Goal: Task Accomplishment & Management: Complete application form

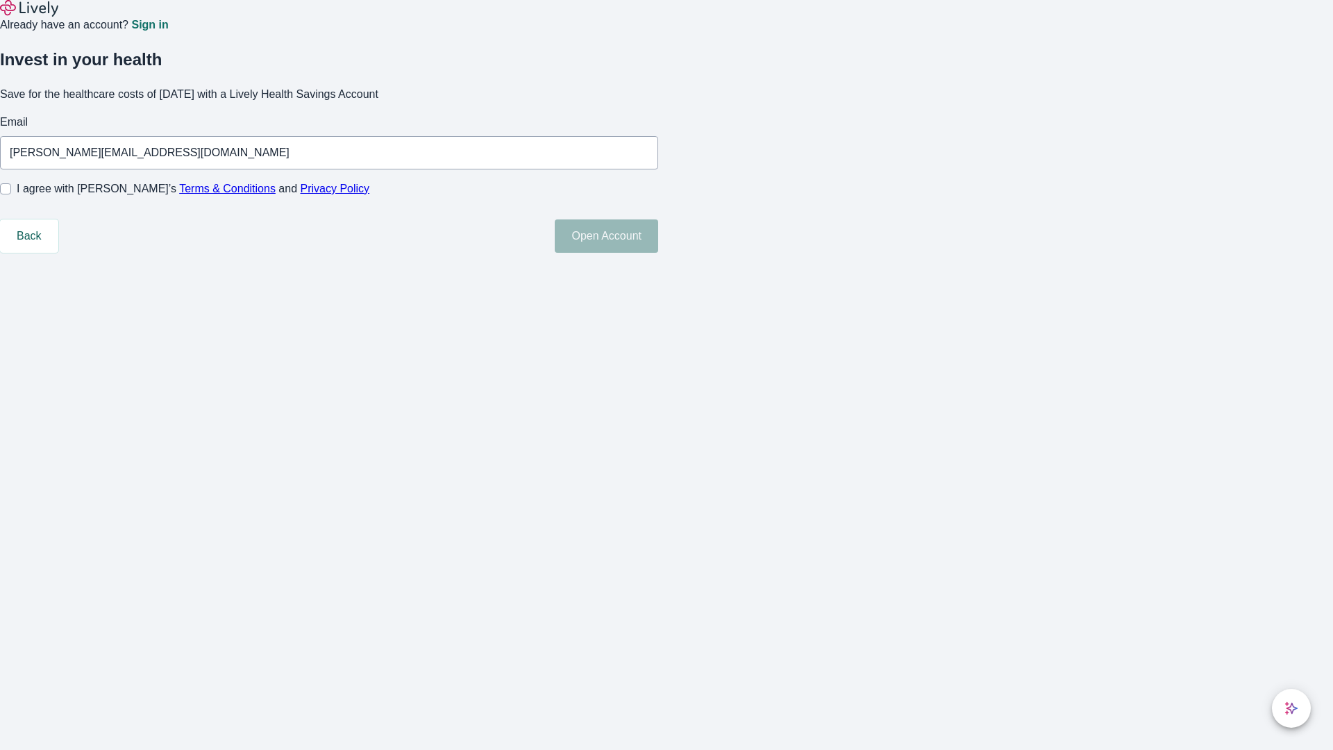
click at [11, 194] on input "I agree with Lively’s Terms & Conditions and Privacy Policy" at bounding box center [5, 188] width 11 height 11
checkbox input "true"
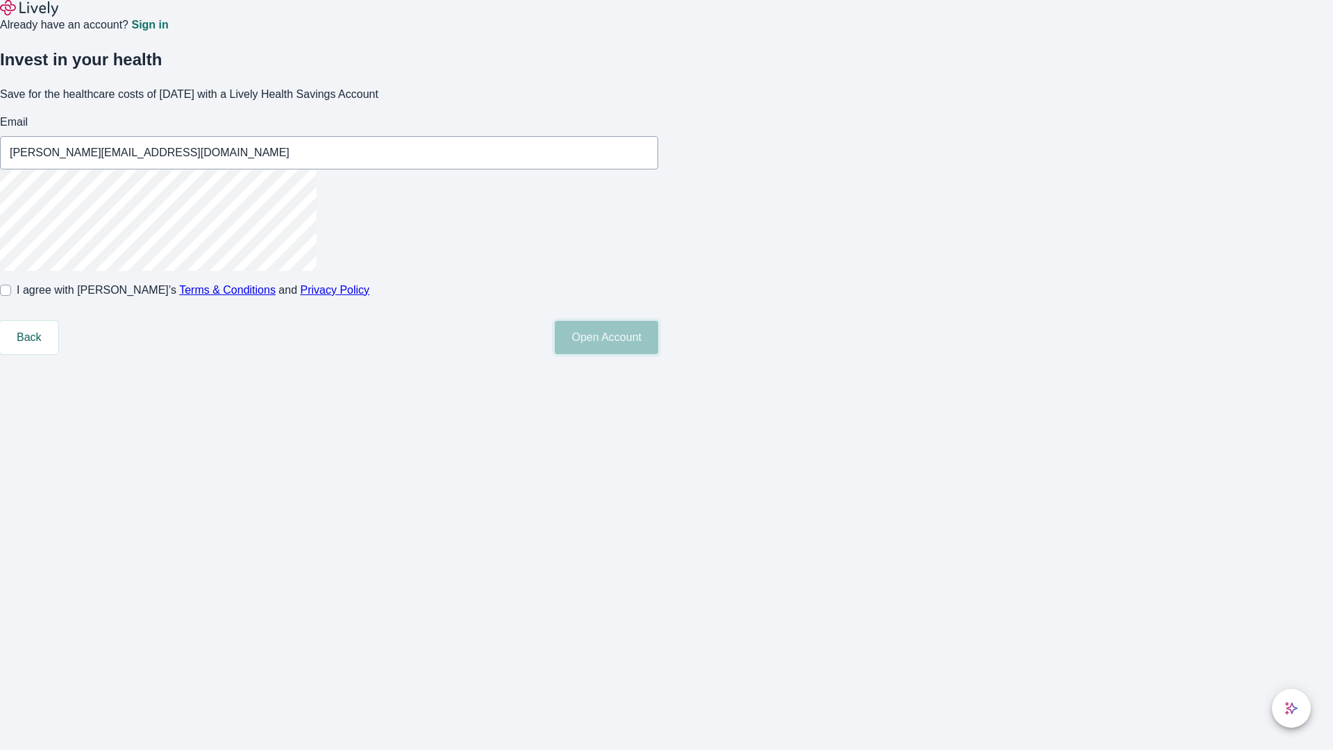
click at [658, 354] on button "Open Account" at bounding box center [606, 337] width 103 height 33
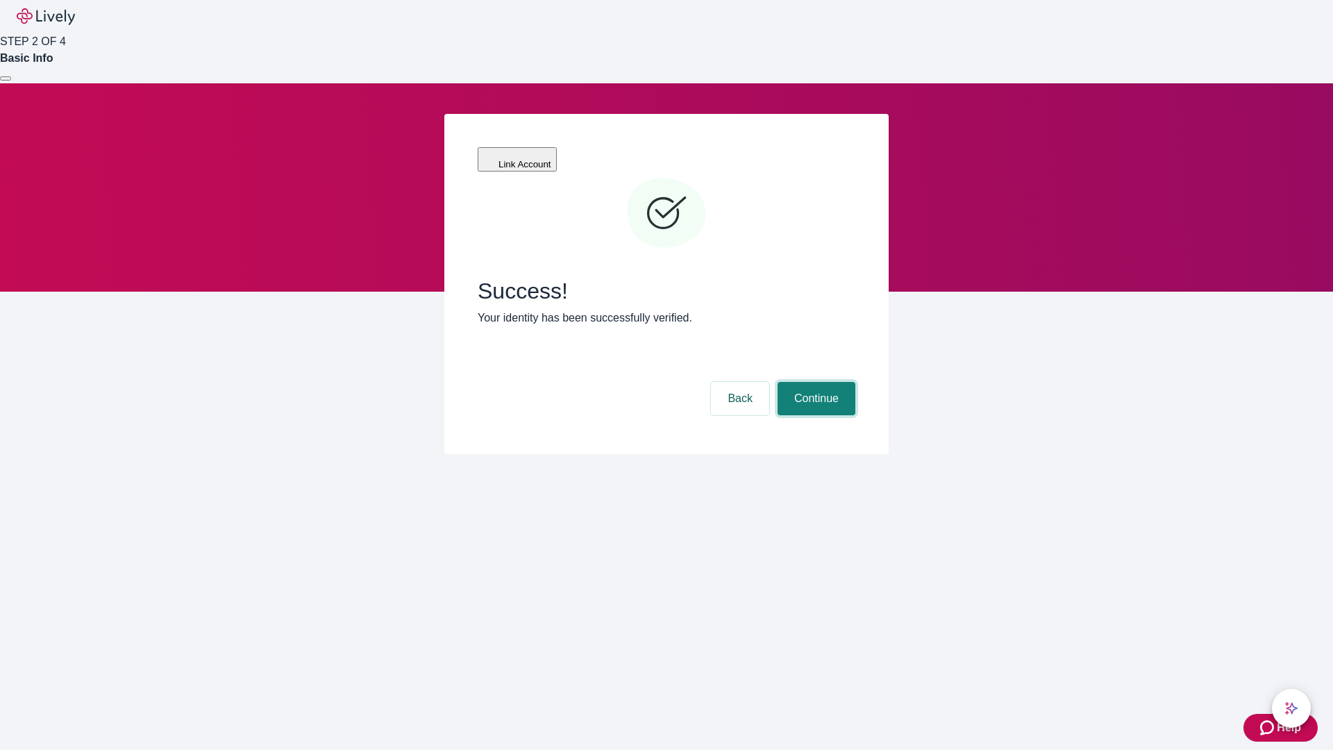
click at [815, 382] on button "Continue" at bounding box center [817, 398] width 78 height 33
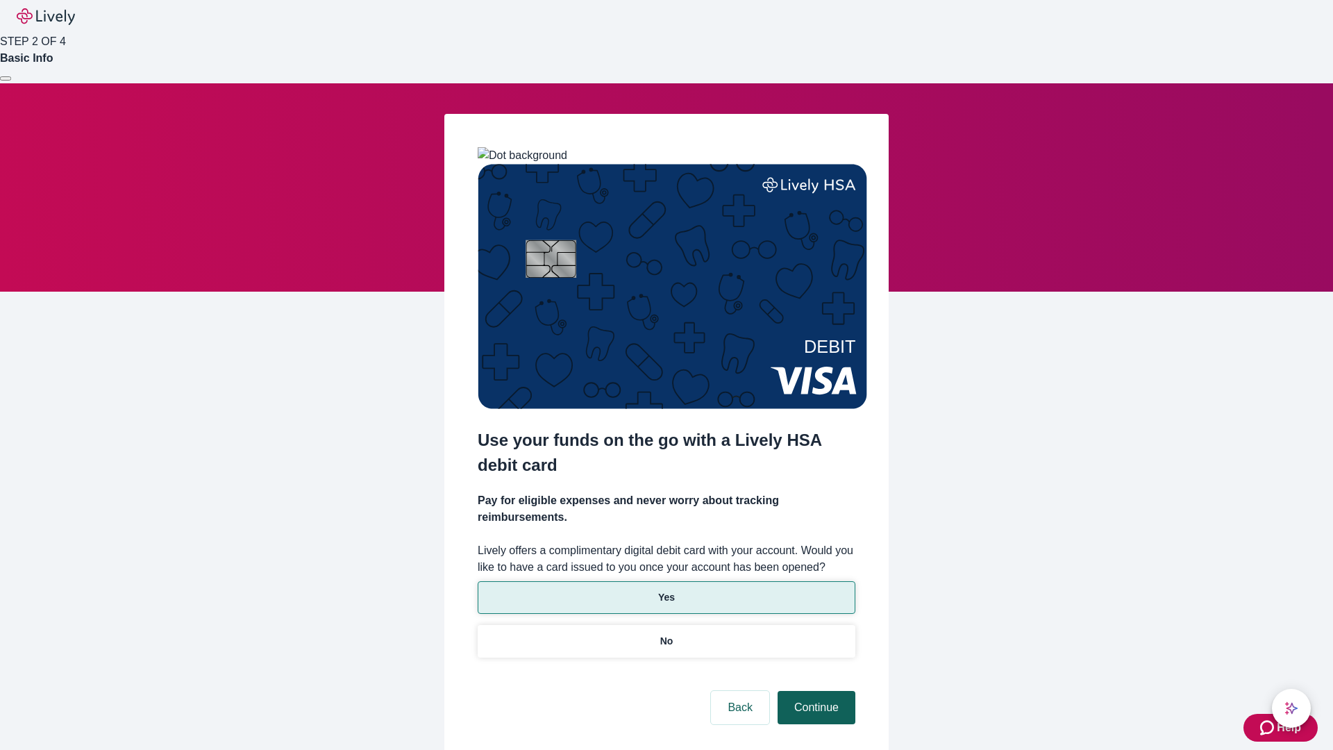
click at [666, 590] on p "Yes" at bounding box center [666, 597] width 17 height 15
click at [815, 691] on button "Continue" at bounding box center [817, 707] width 78 height 33
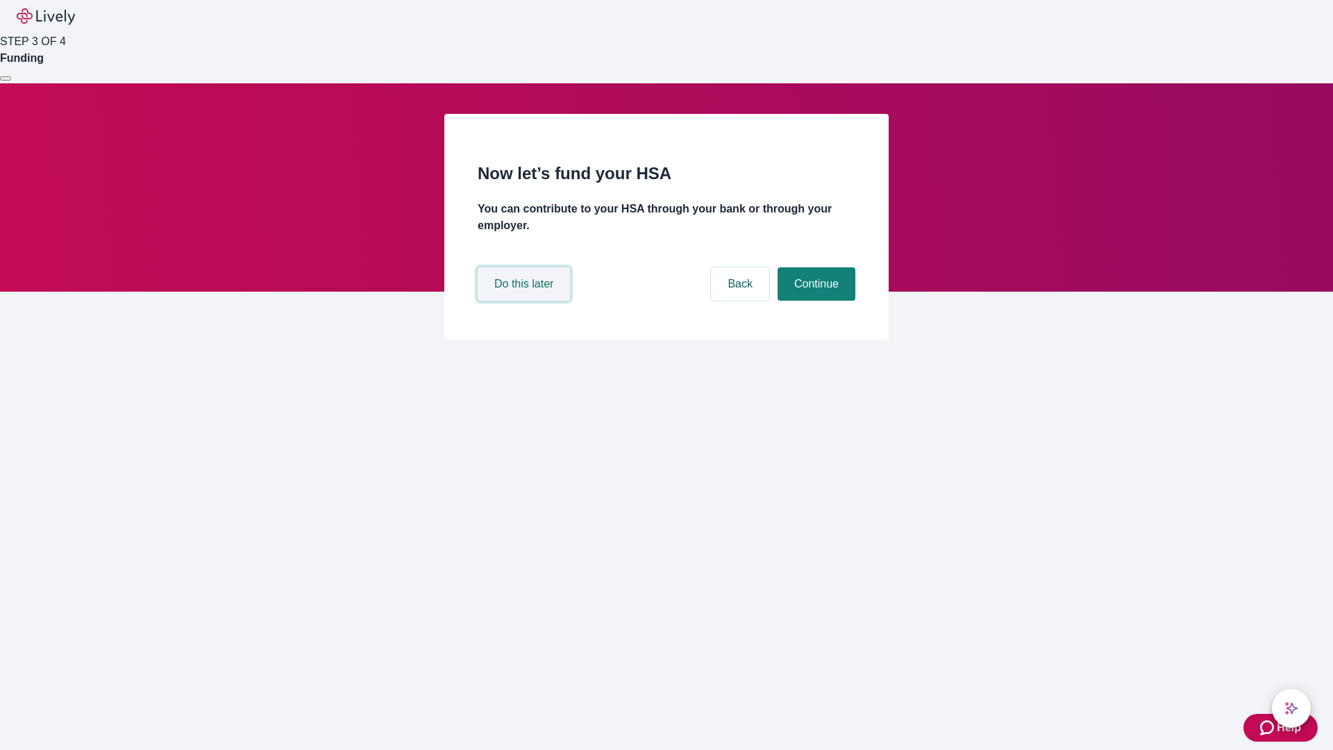
click at [526, 301] on button "Do this later" at bounding box center [524, 283] width 92 height 33
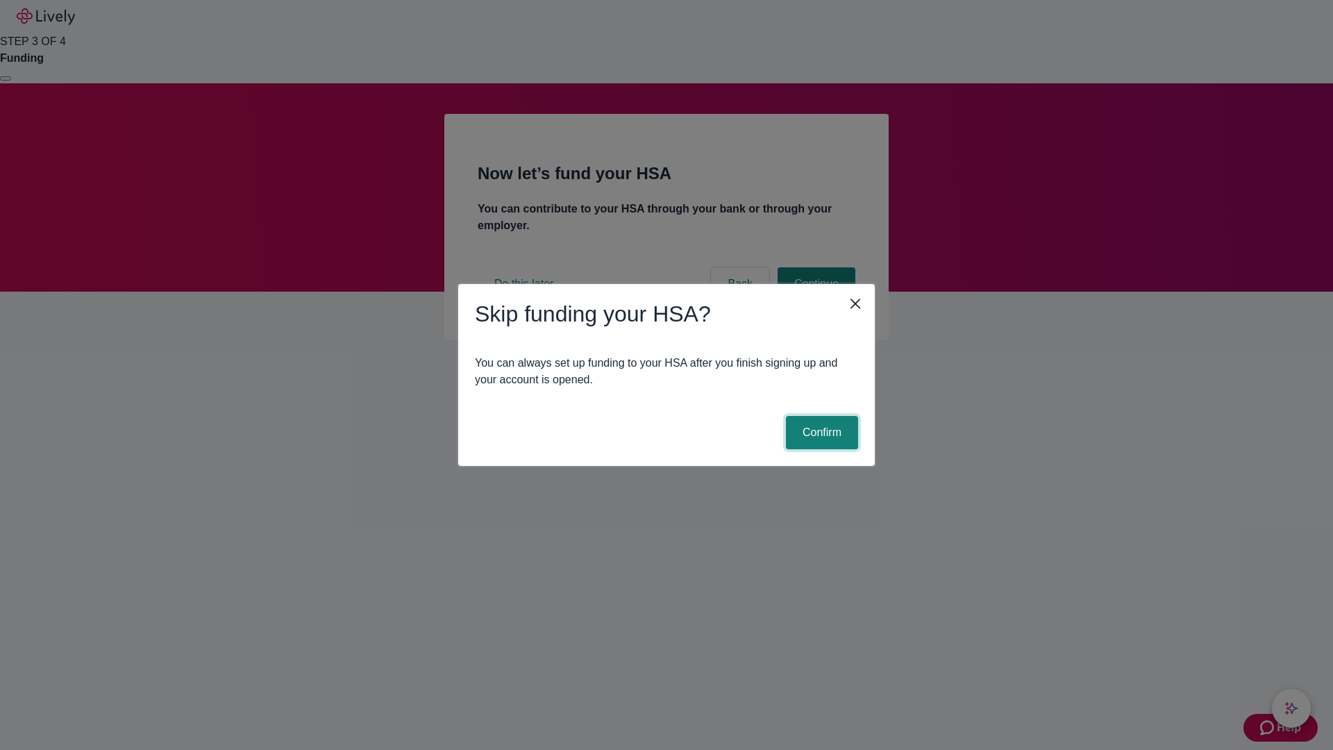
click at [820, 433] on button "Confirm" at bounding box center [822, 432] width 72 height 33
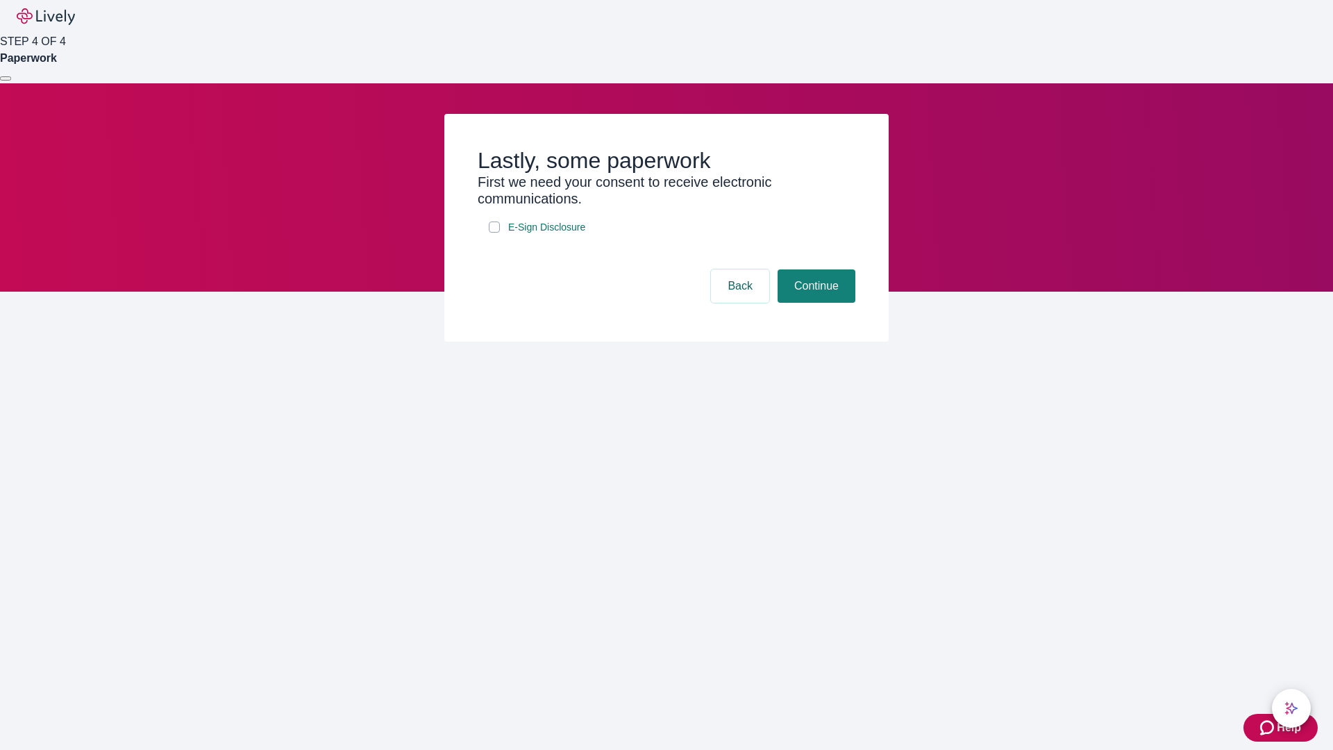
click at [494, 233] on input "E-Sign Disclosure" at bounding box center [494, 227] width 11 height 11
checkbox input "true"
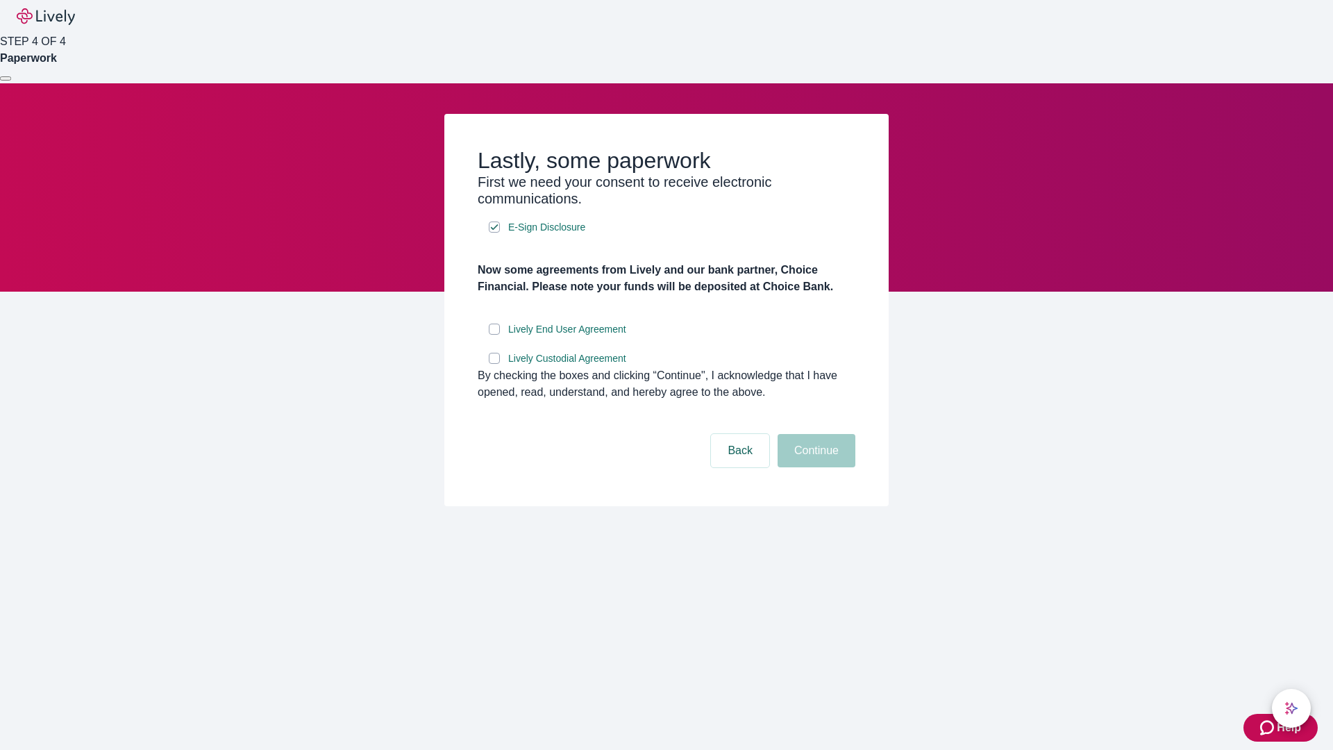
click at [494, 335] on input "Lively End User Agreement" at bounding box center [494, 329] width 11 height 11
checkbox input "true"
click at [494, 364] on input "Lively Custodial Agreement" at bounding box center [494, 358] width 11 height 11
checkbox input "true"
click at [815, 467] on button "Continue" at bounding box center [817, 450] width 78 height 33
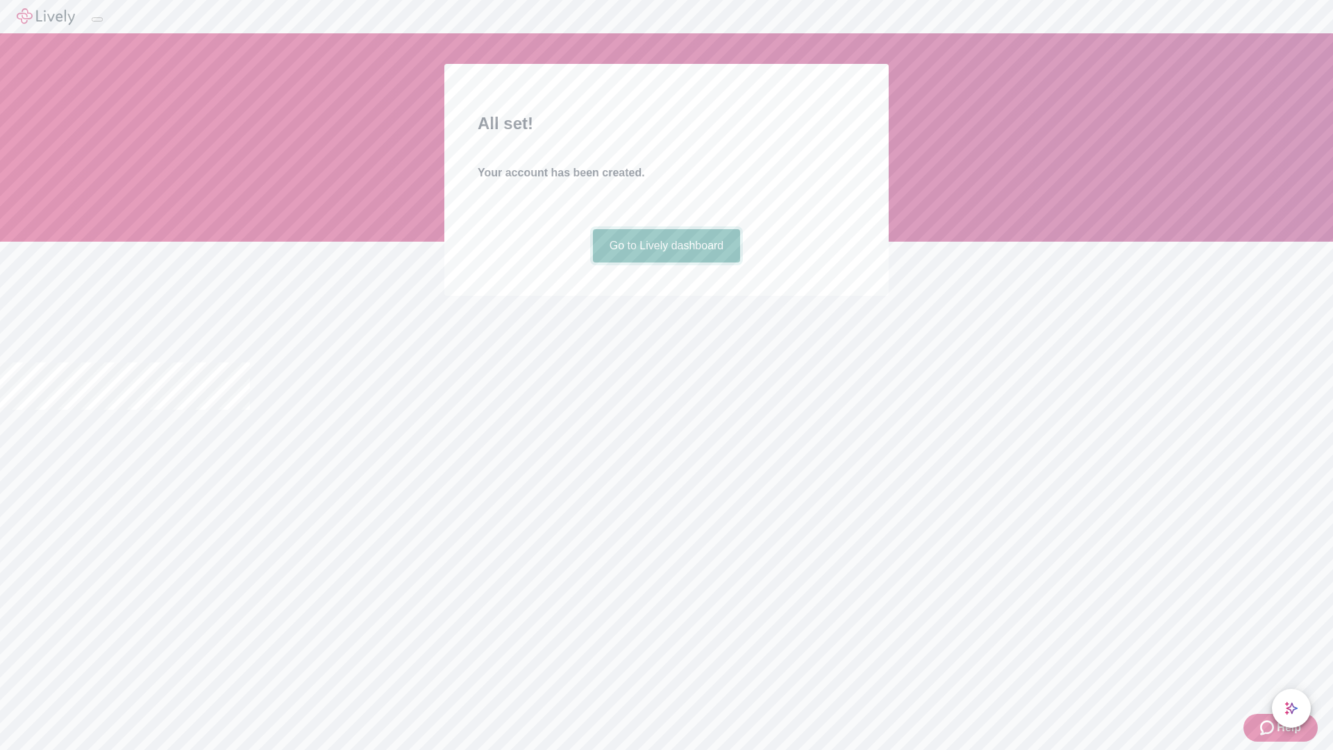
click at [666, 262] on link "Go to Lively dashboard" at bounding box center [667, 245] width 148 height 33
